Goal: Information Seeking & Learning: Learn about a topic

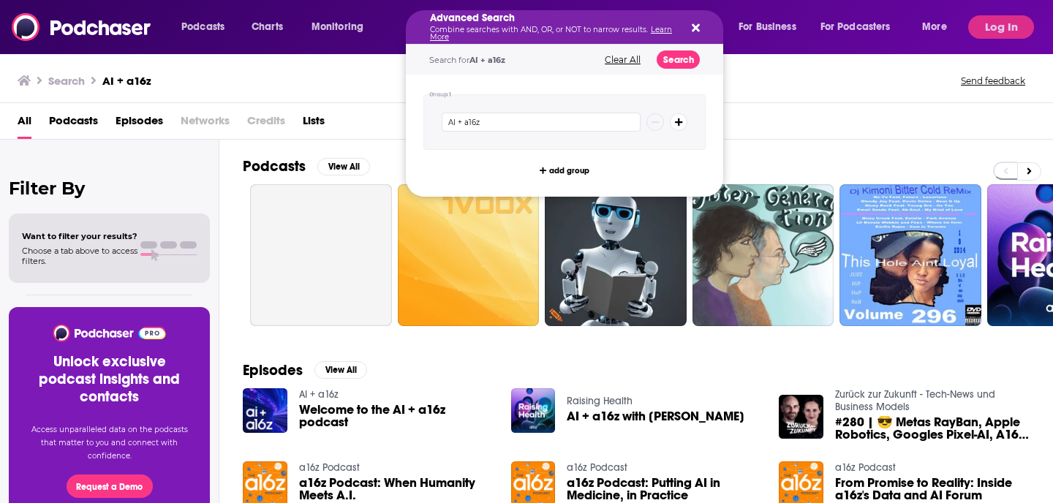
click at [511, 132] on div "AI + a16z" at bounding box center [565, 122] width 282 height 56
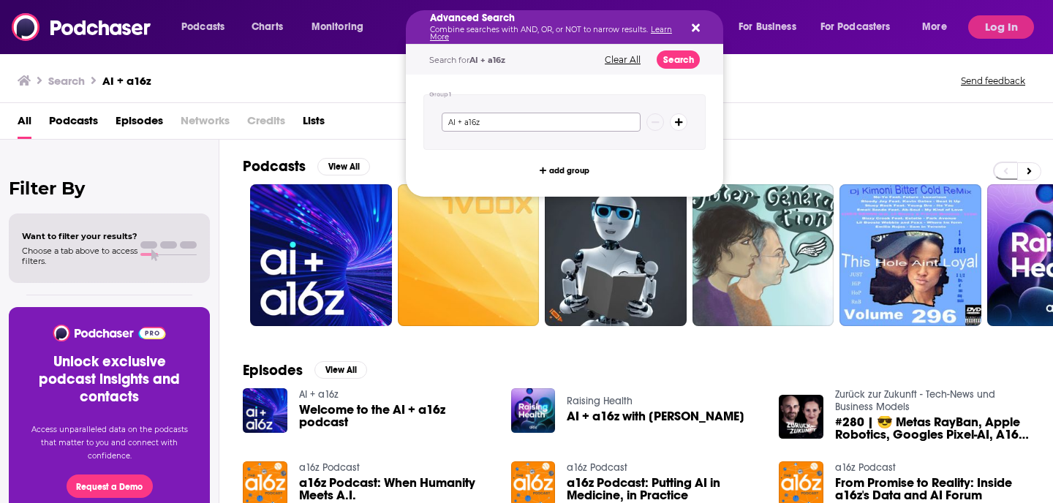
drag, startPoint x: 509, startPoint y: 127, endPoint x: 424, endPoint y: 101, distance: 89.5
click at [424, 101] on div "AI + a16z" at bounding box center [565, 122] width 282 height 56
type input "the software leaders uncensored"
click at [682, 59] on button "Search" at bounding box center [678, 59] width 43 height 18
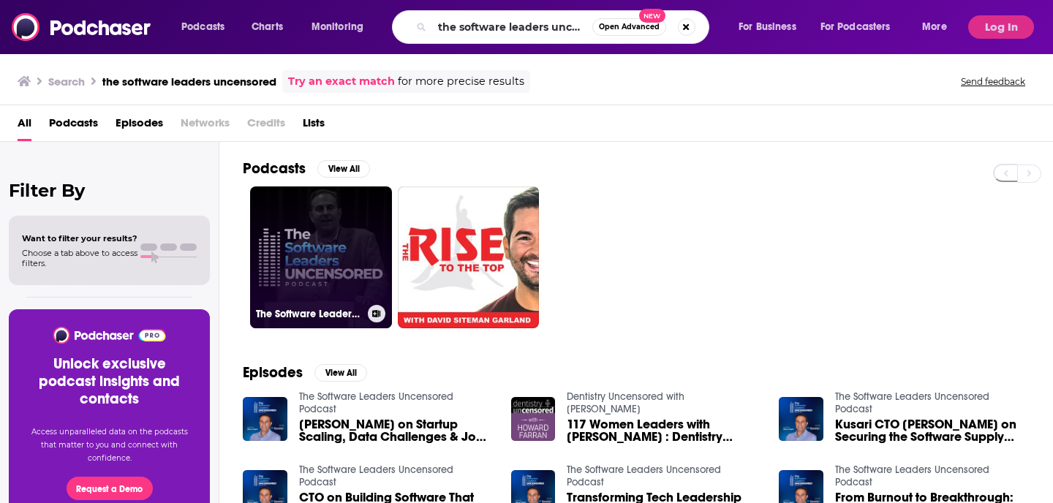
click at [294, 213] on link "The Software Leaders Uncensored Podcast" at bounding box center [321, 258] width 142 height 142
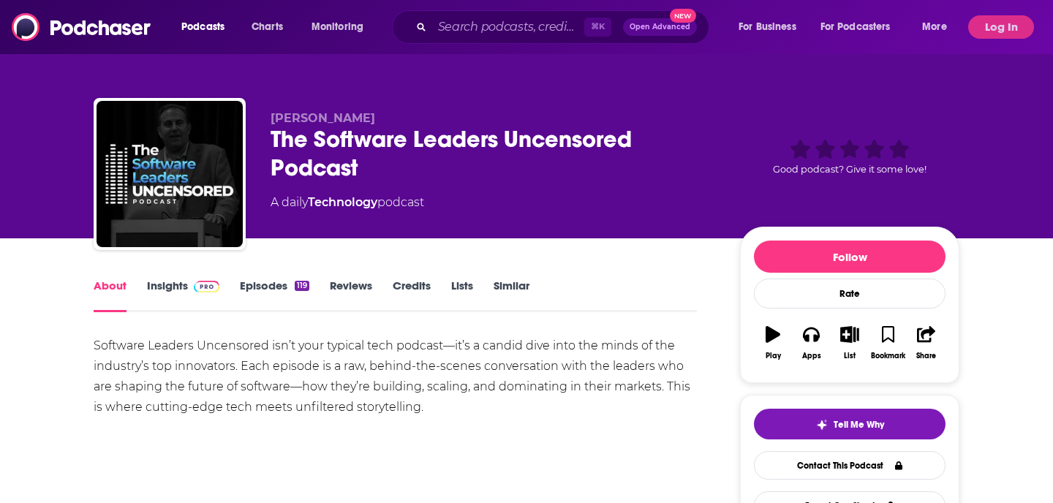
click at [173, 290] on link "Insights" at bounding box center [183, 296] width 72 height 34
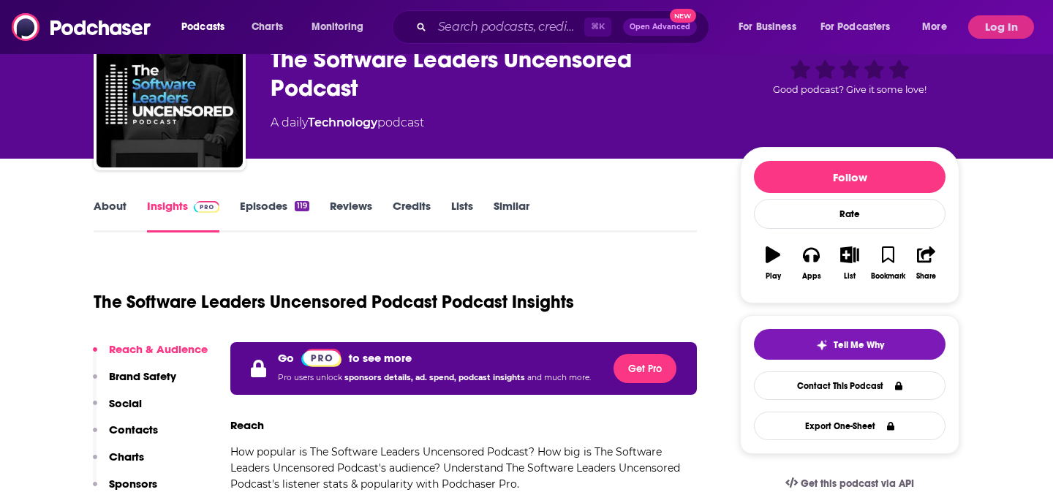
scroll to position [83, 0]
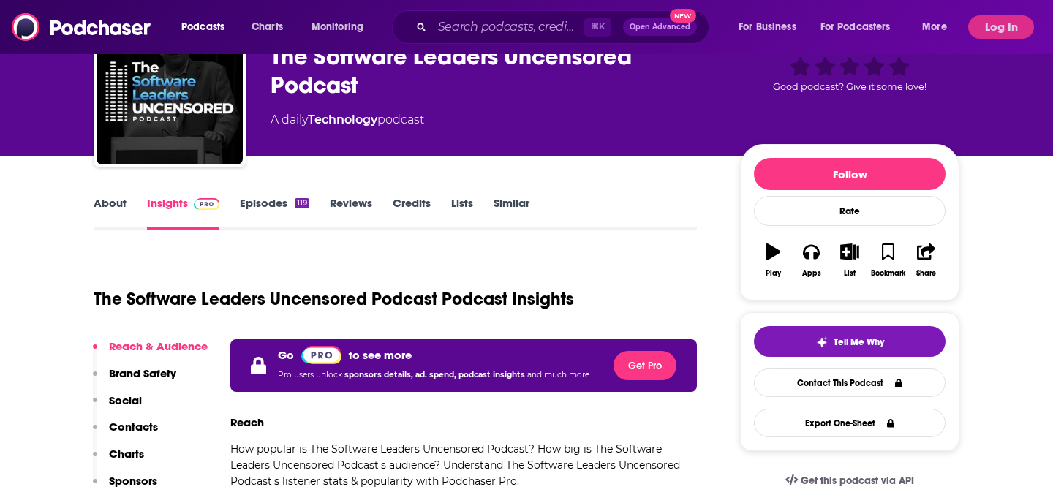
click at [106, 196] on link "About" at bounding box center [110, 213] width 33 height 34
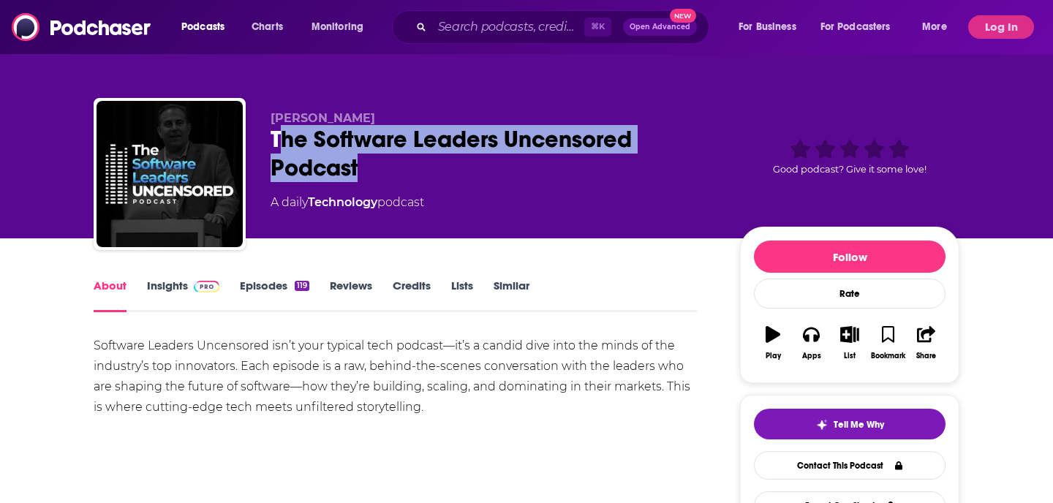
drag, startPoint x: 371, startPoint y: 168, endPoint x: 278, endPoint y: 146, distance: 95.5
click at [278, 146] on div "The Software Leaders Uncensored Podcast" at bounding box center [494, 153] width 446 height 57
drag, startPoint x: 364, startPoint y: 170, endPoint x: 261, endPoint y: 140, distance: 107.2
click at [261, 140] on div "[PERSON_NAME] The Software Leaders Uncensored Podcast A daily Technology podcas…" at bounding box center [527, 177] width 866 height 158
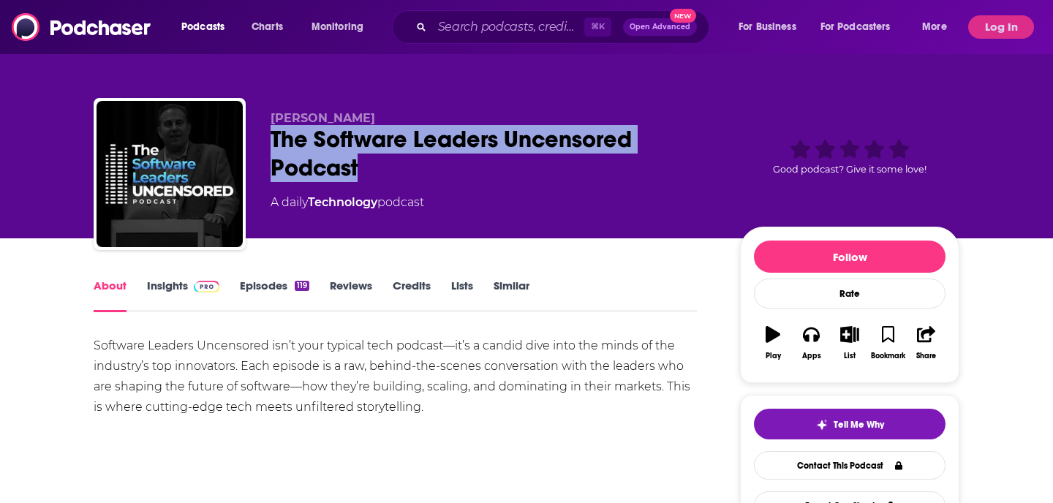
copy h1 "The Software Leaders Uncensored Podcast"
click at [993, 20] on button "Log In" at bounding box center [1001, 26] width 66 height 23
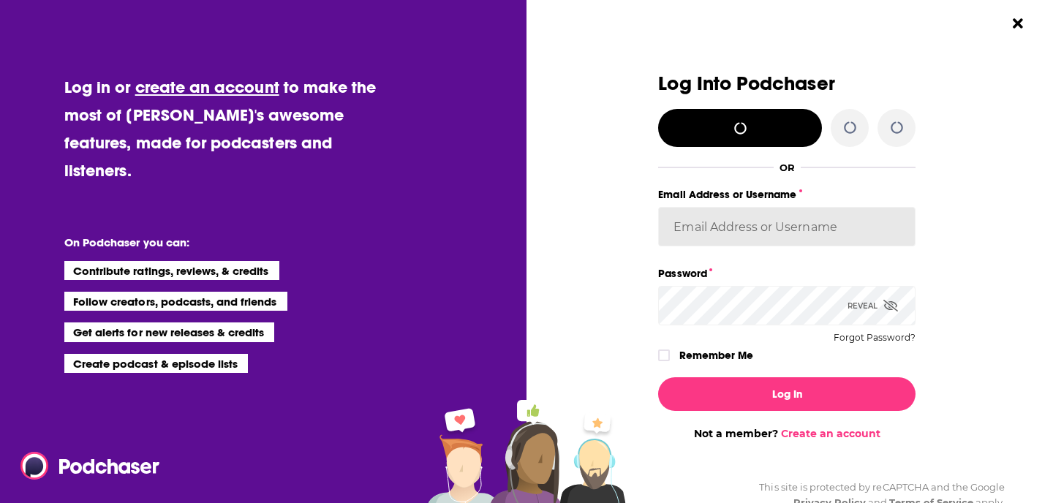
type input "[EMAIL_ADDRESS][DOMAIN_NAME]"
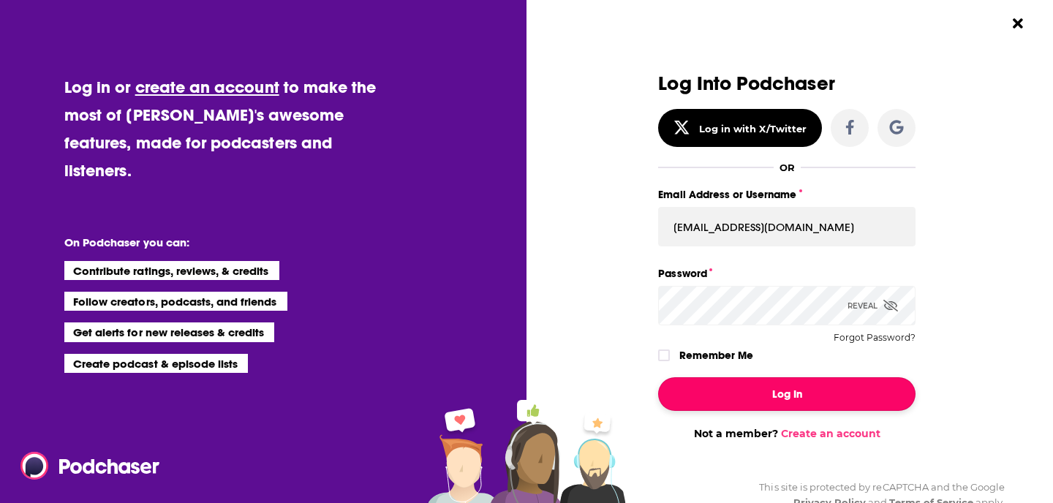
click at [767, 383] on button "Log In" at bounding box center [786, 394] width 257 height 34
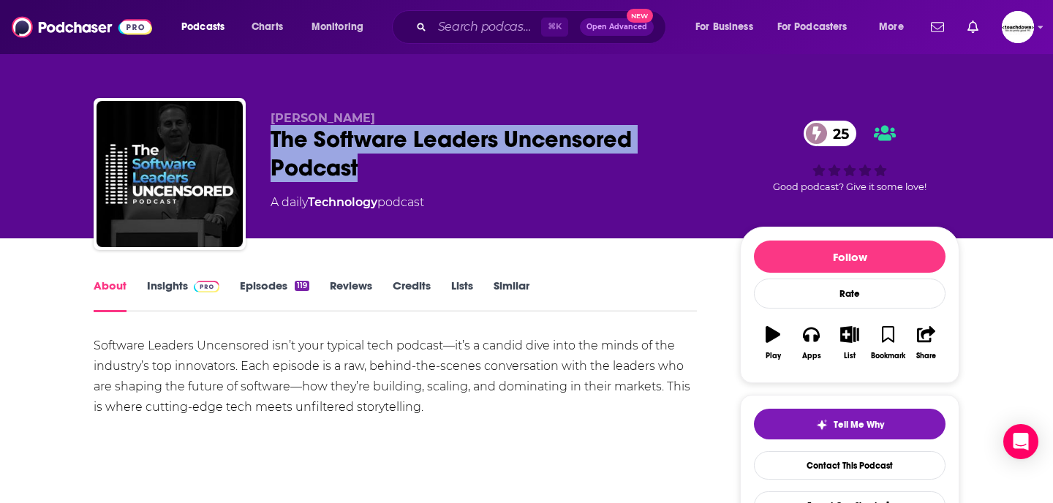
click at [181, 284] on link "Insights" at bounding box center [183, 296] width 72 height 34
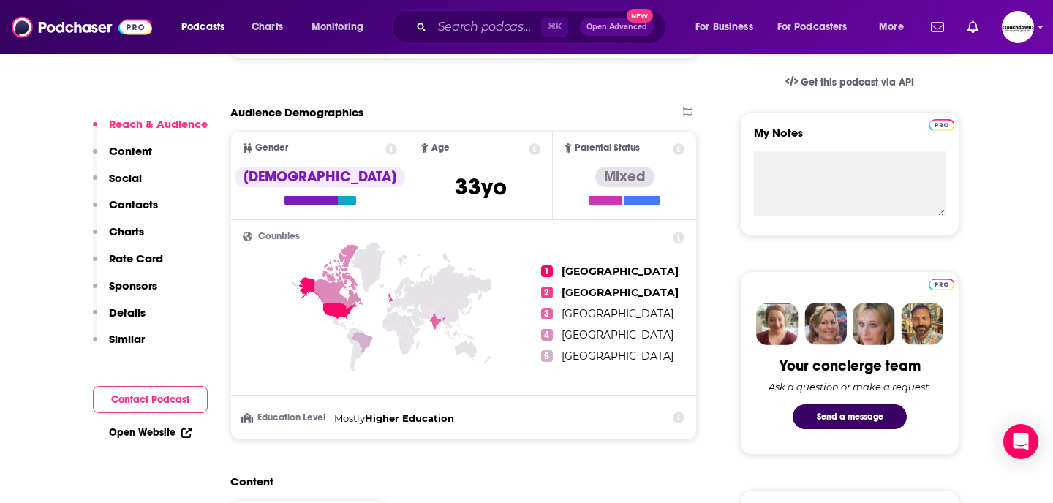
scroll to position [493, 0]
